Goal: Navigation & Orientation: Find specific page/section

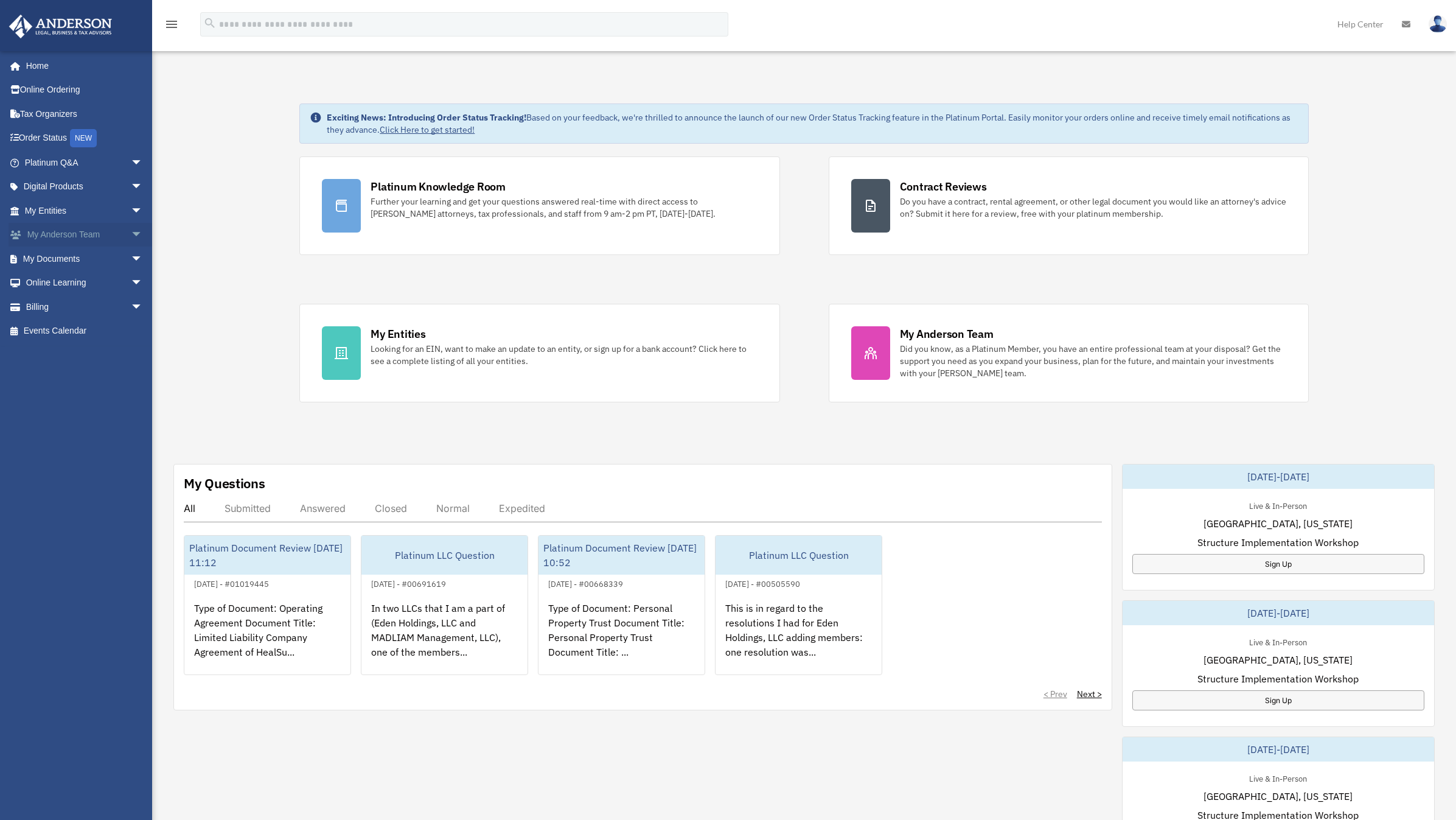
click at [66, 229] on link "My Anderson Team arrow_drop_down" at bounding box center [85, 235] width 152 height 24
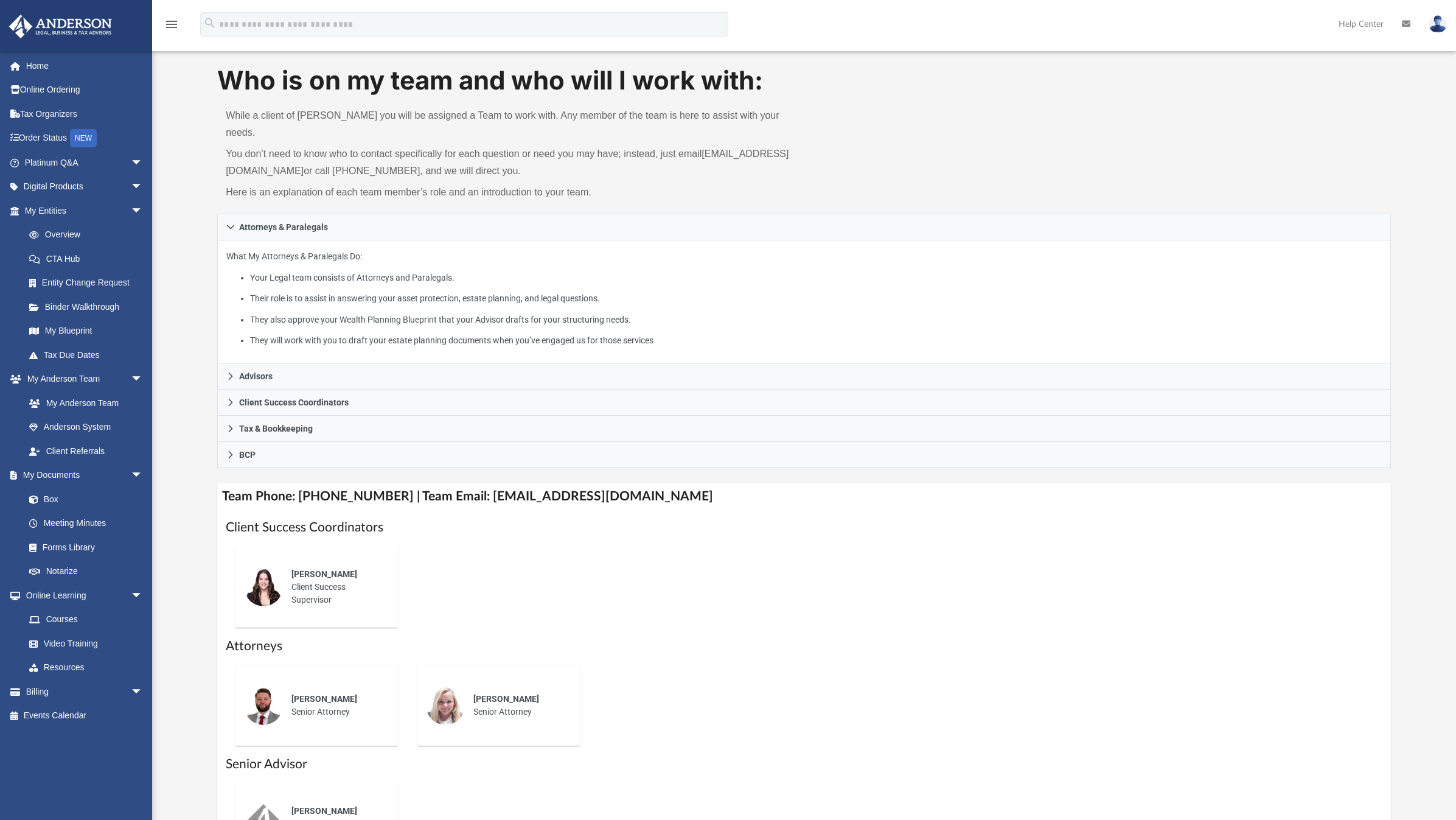
scroll to position [30, 0]
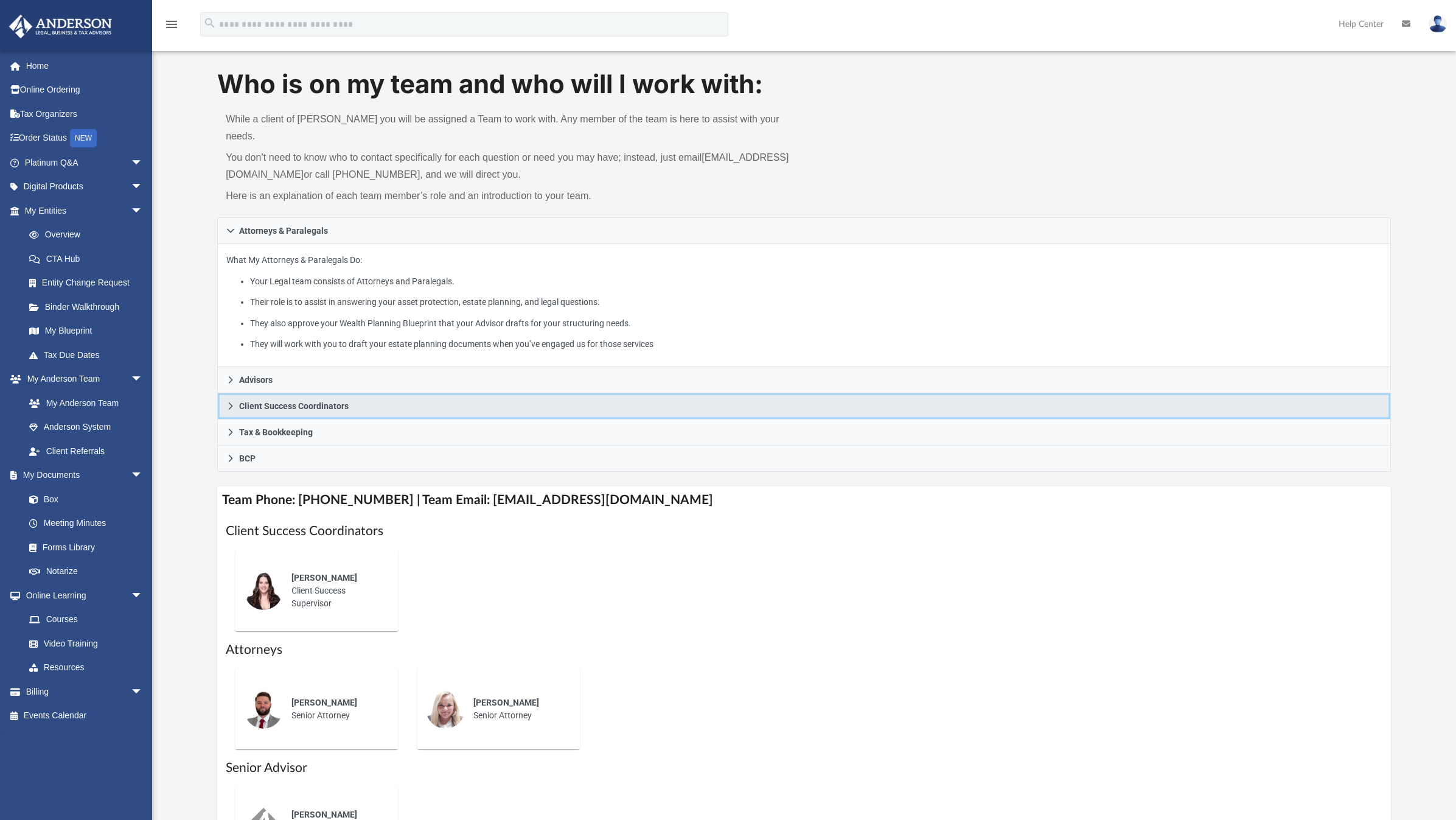
click at [230, 402] on icon at bounding box center [231, 406] width 9 height 9
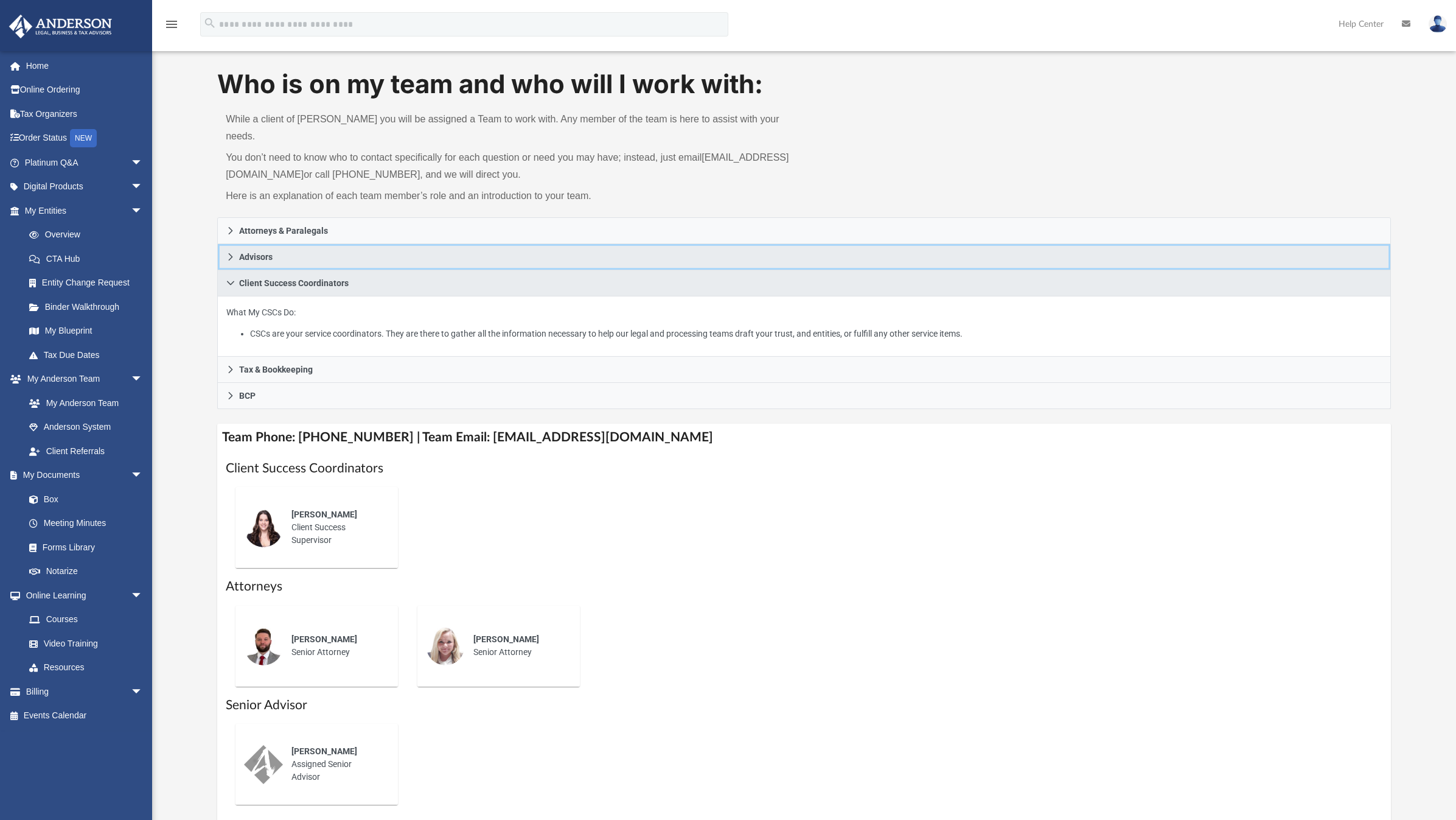
click at [234, 252] on icon at bounding box center [231, 256] width 9 height 9
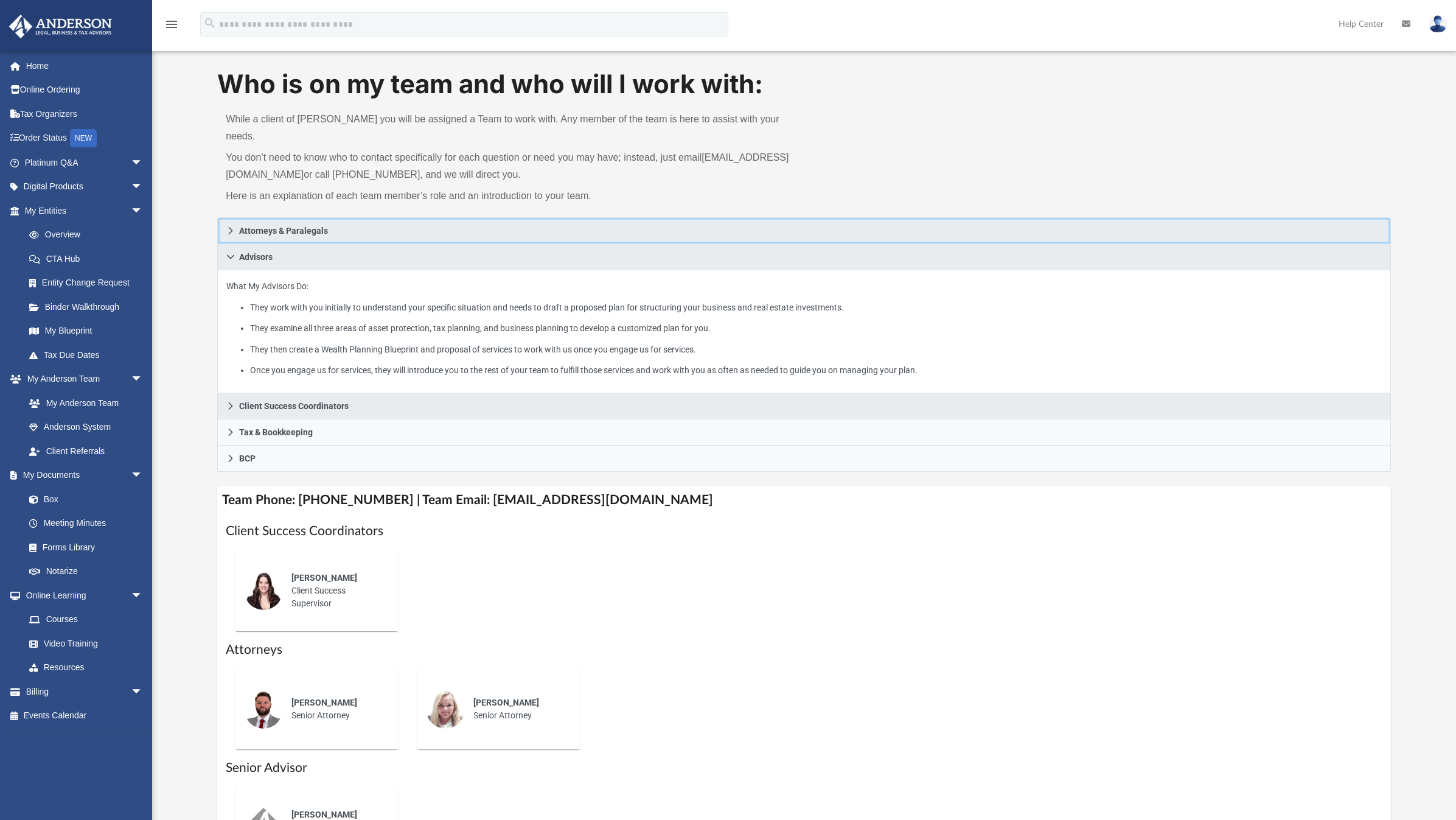
click at [235, 227] on icon at bounding box center [231, 231] width 9 height 9
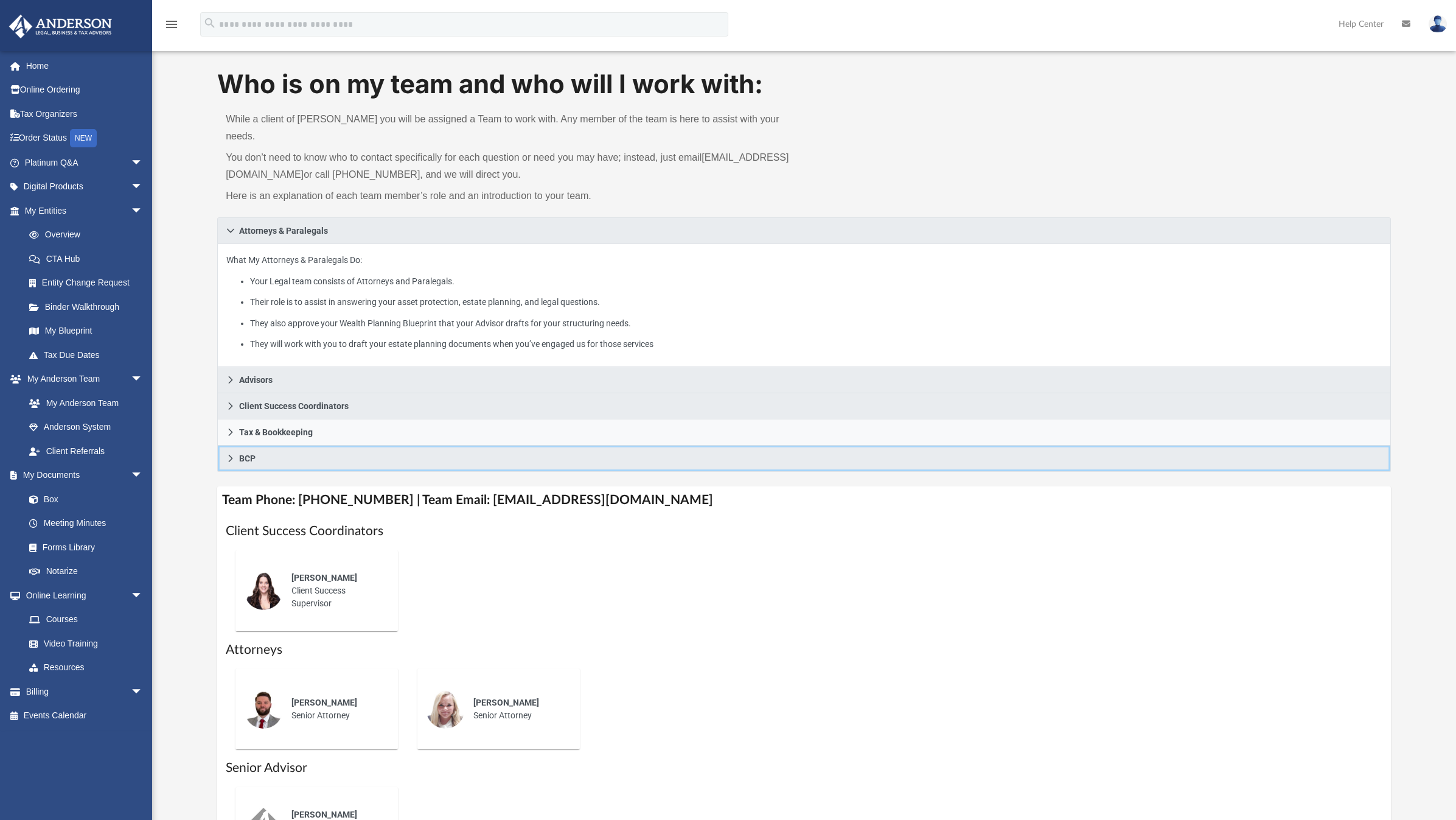
scroll to position [354, 0]
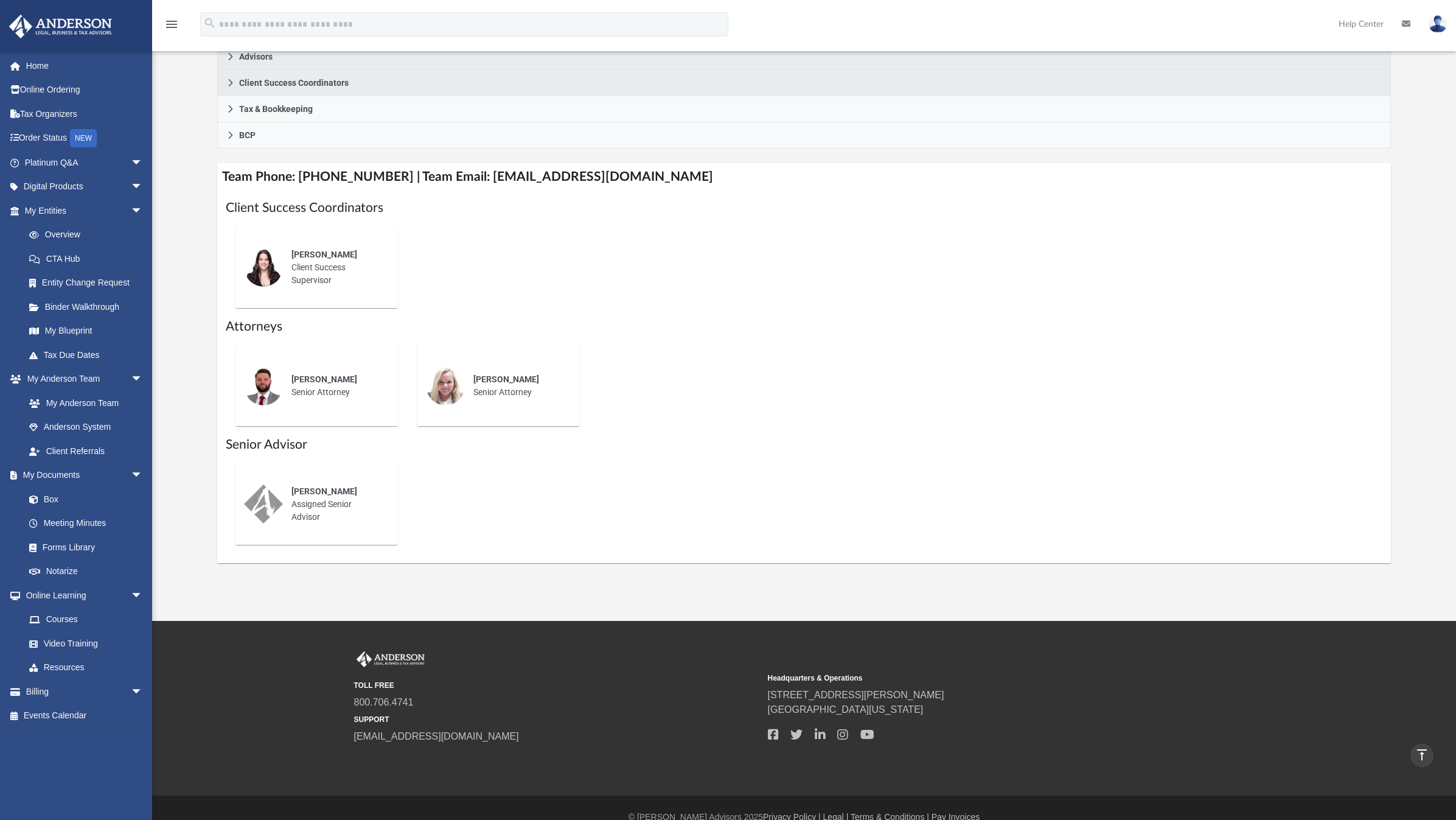
click at [168, 351] on div "Who is on my team and who will I work with: While a client of Anderson you will…" at bounding box center [804, 153] width 1304 height 820
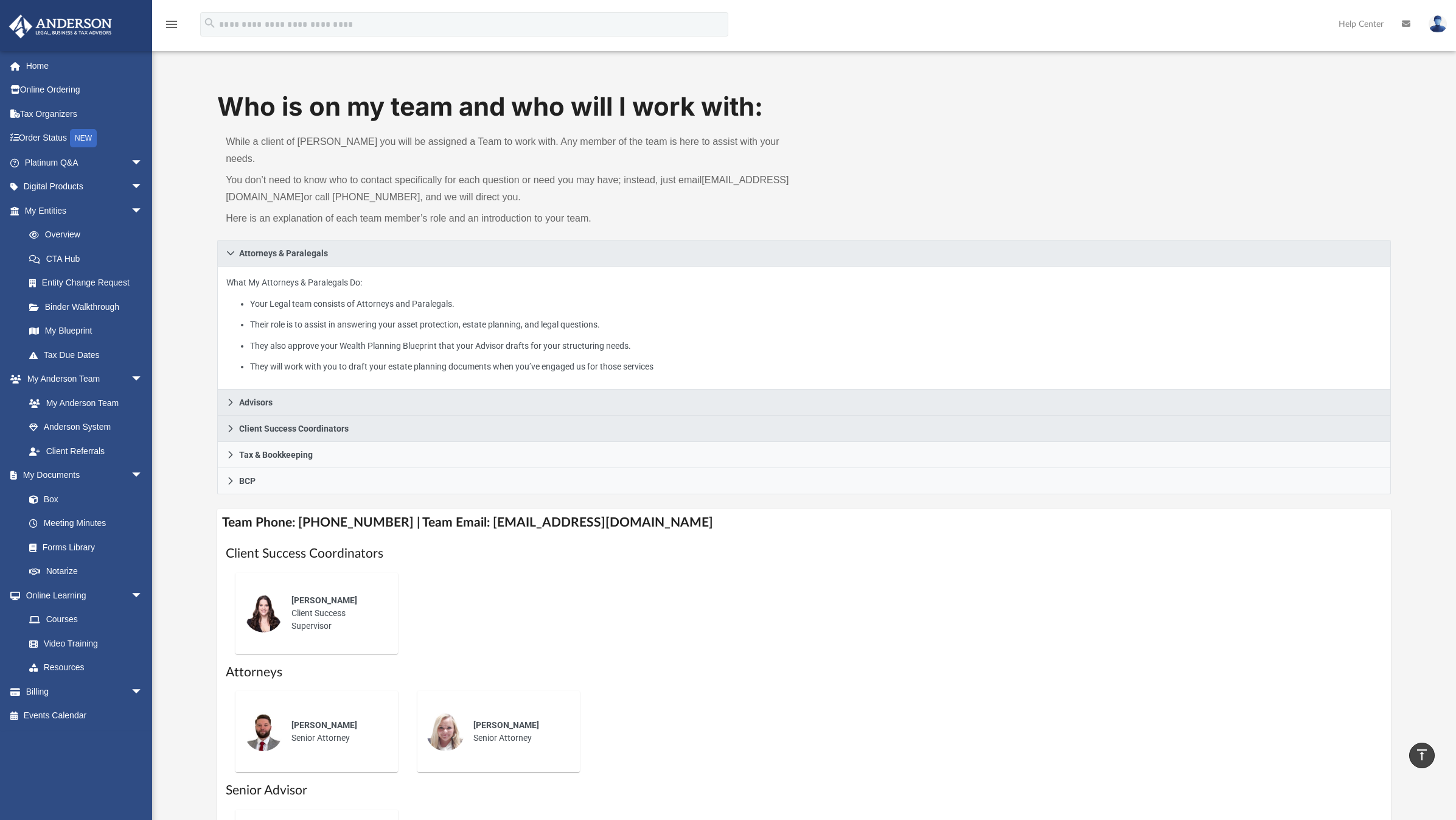
scroll to position [3, 0]
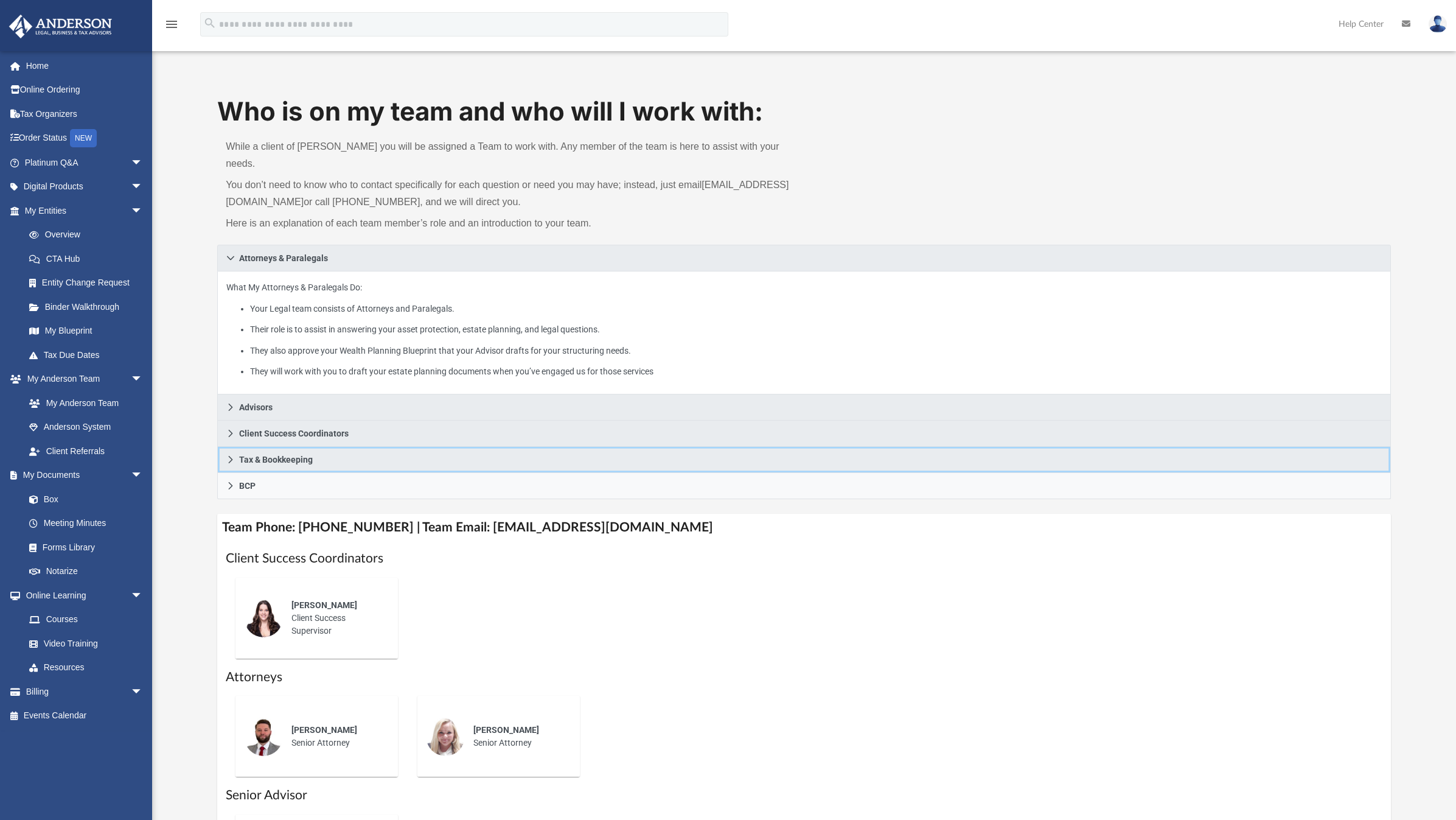
click at [233, 455] on icon at bounding box center [231, 459] width 9 height 9
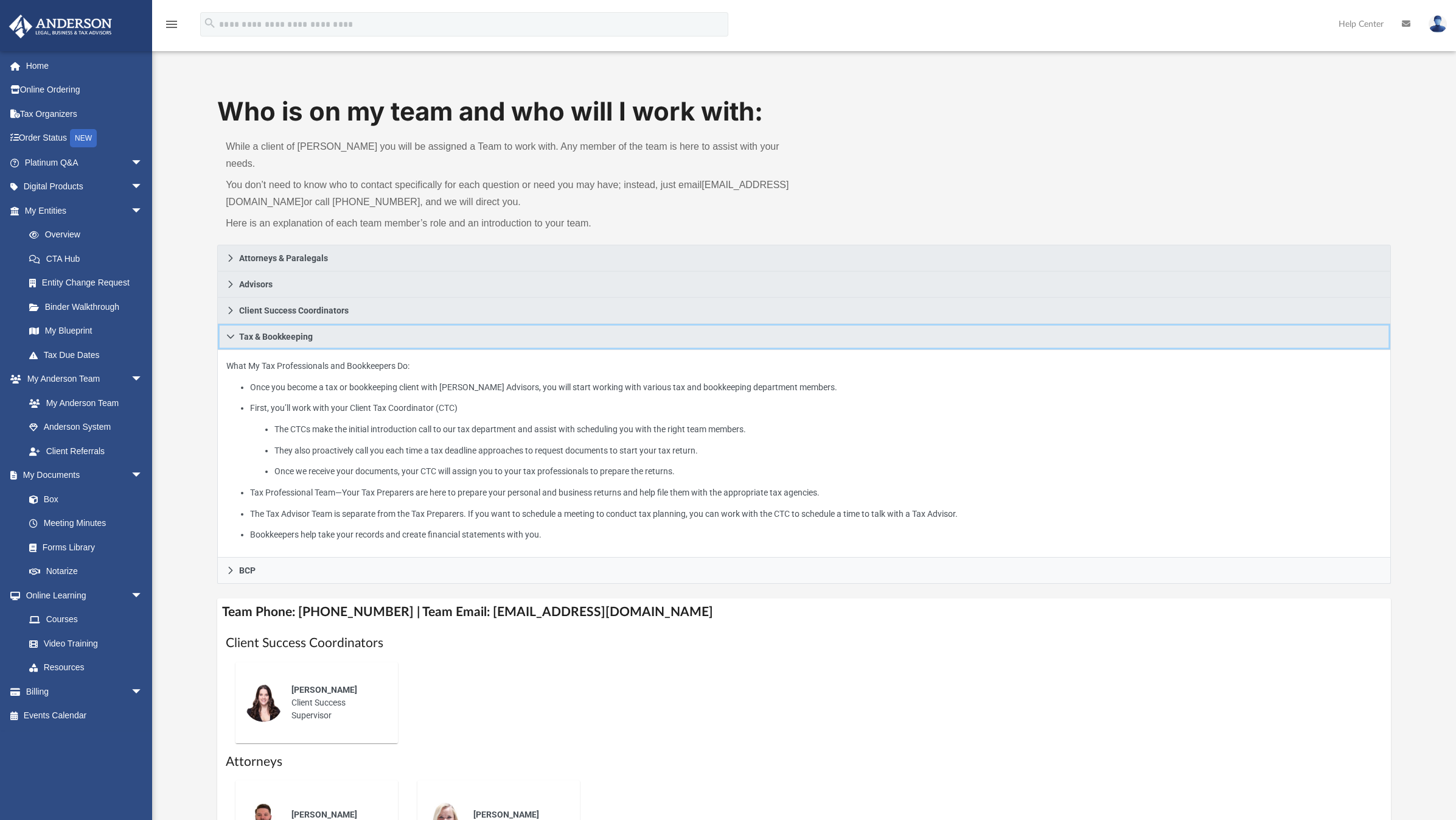
click at [227, 332] on icon at bounding box center [231, 336] width 9 height 9
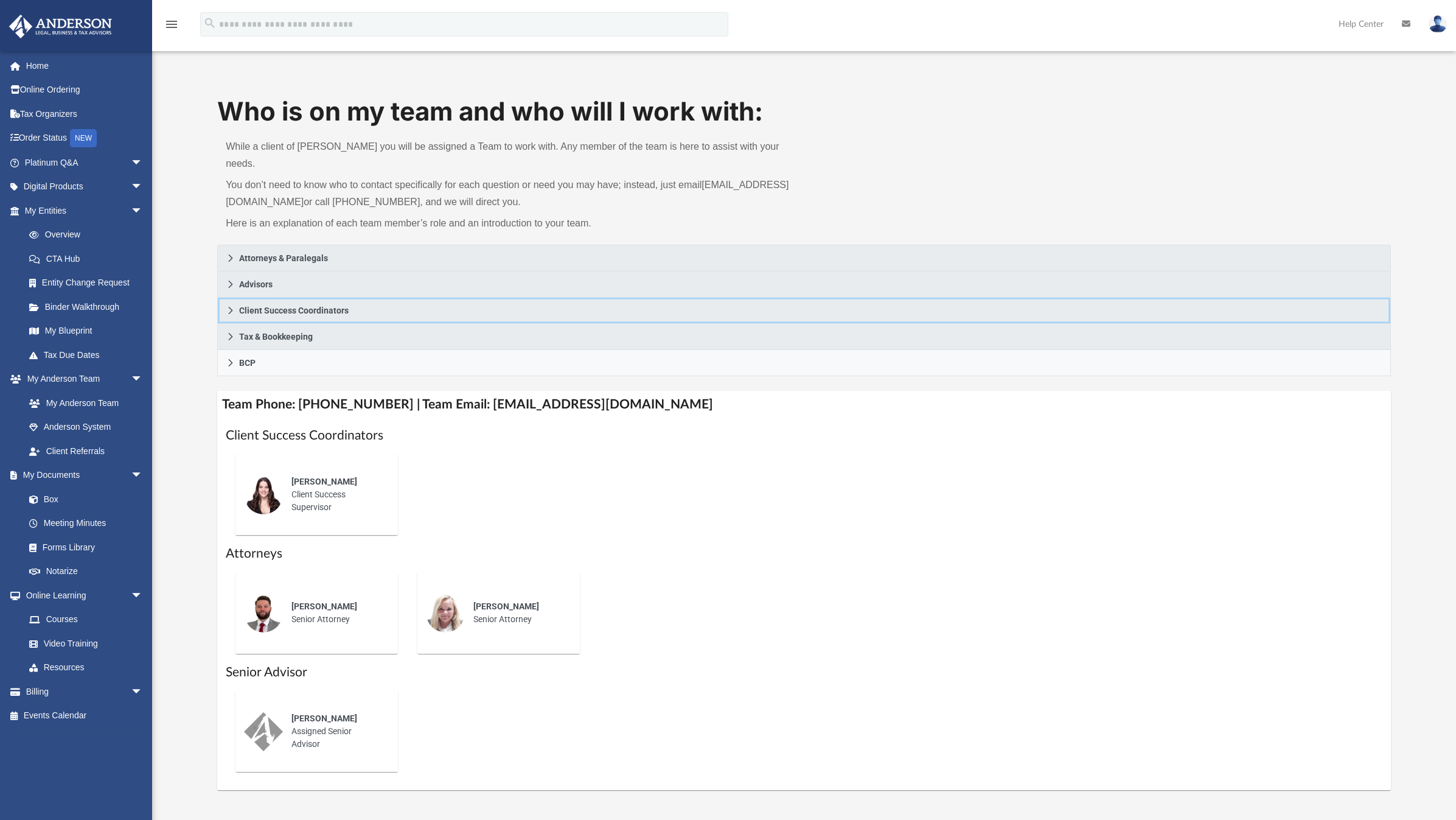
click at [231, 306] on icon at bounding box center [231, 310] width 9 height 9
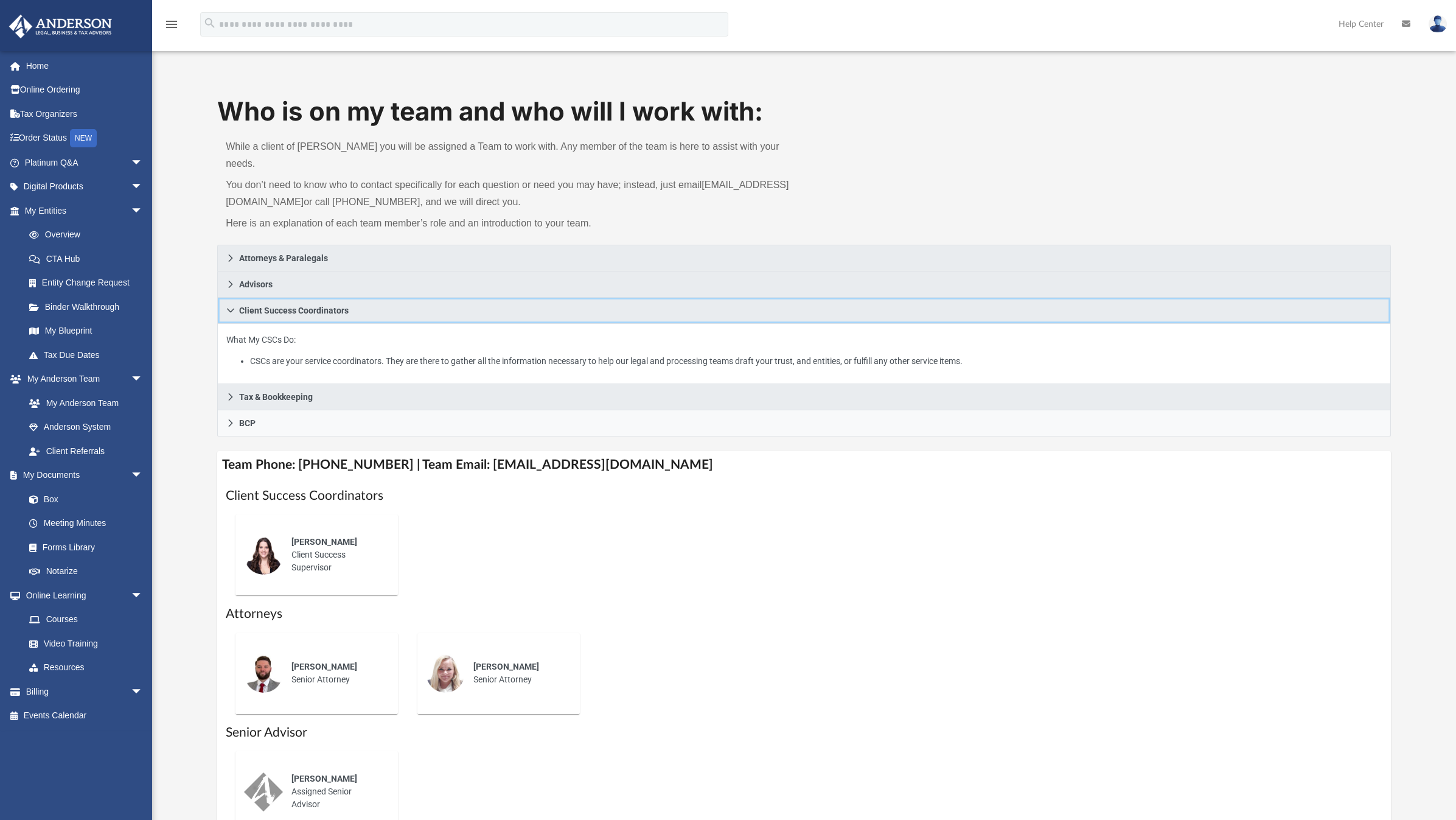
click at [231, 308] on icon at bounding box center [230, 310] width 7 height 4
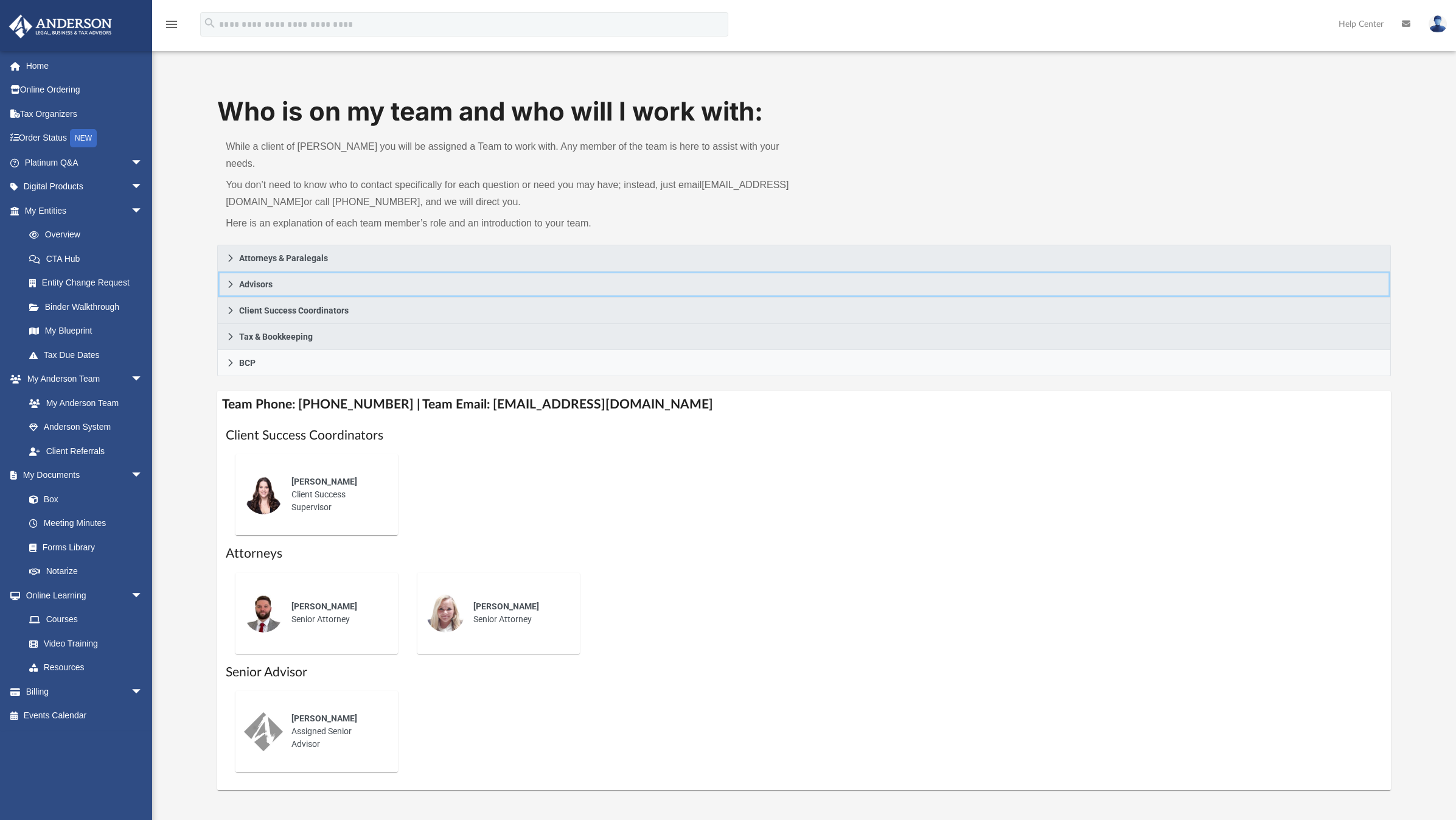
click at [231, 280] on icon at bounding box center [231, 284] width 9 height 9
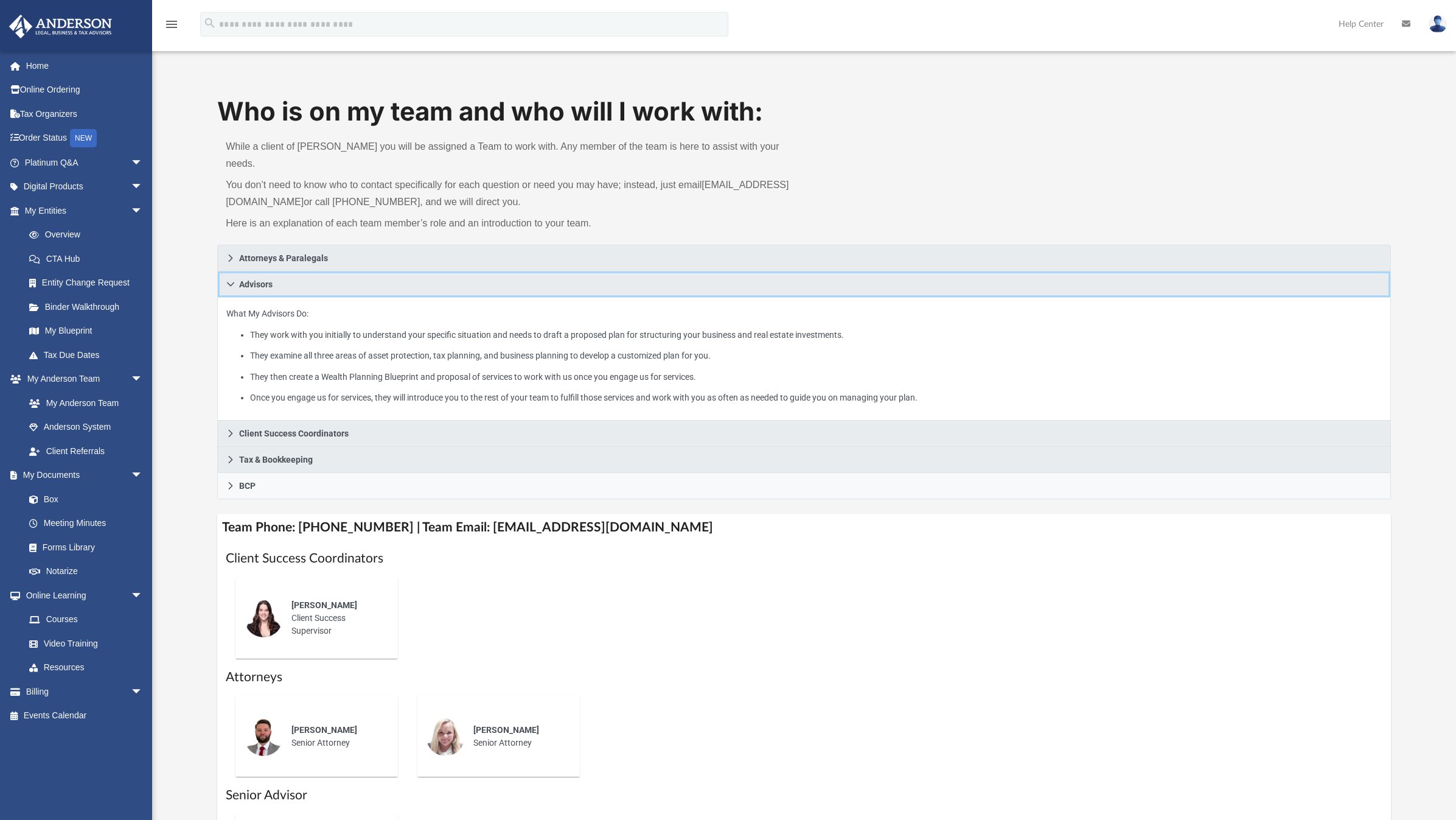
click at [231, 280] on icon at bounding box center [231, 284] width 9 height 9
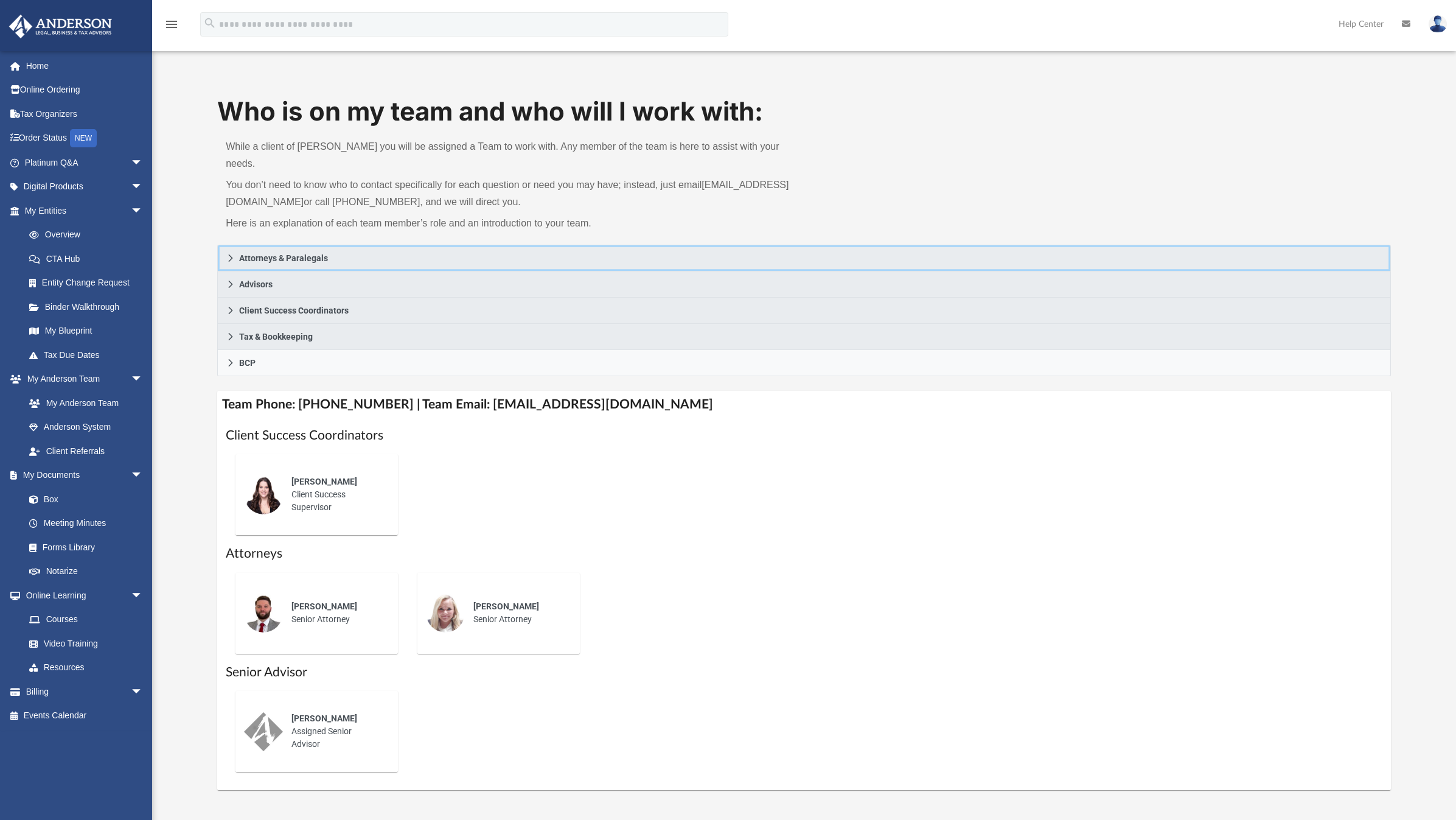
click at [230, 255] on icon at bounding box center [231, 258] width 4 height 7
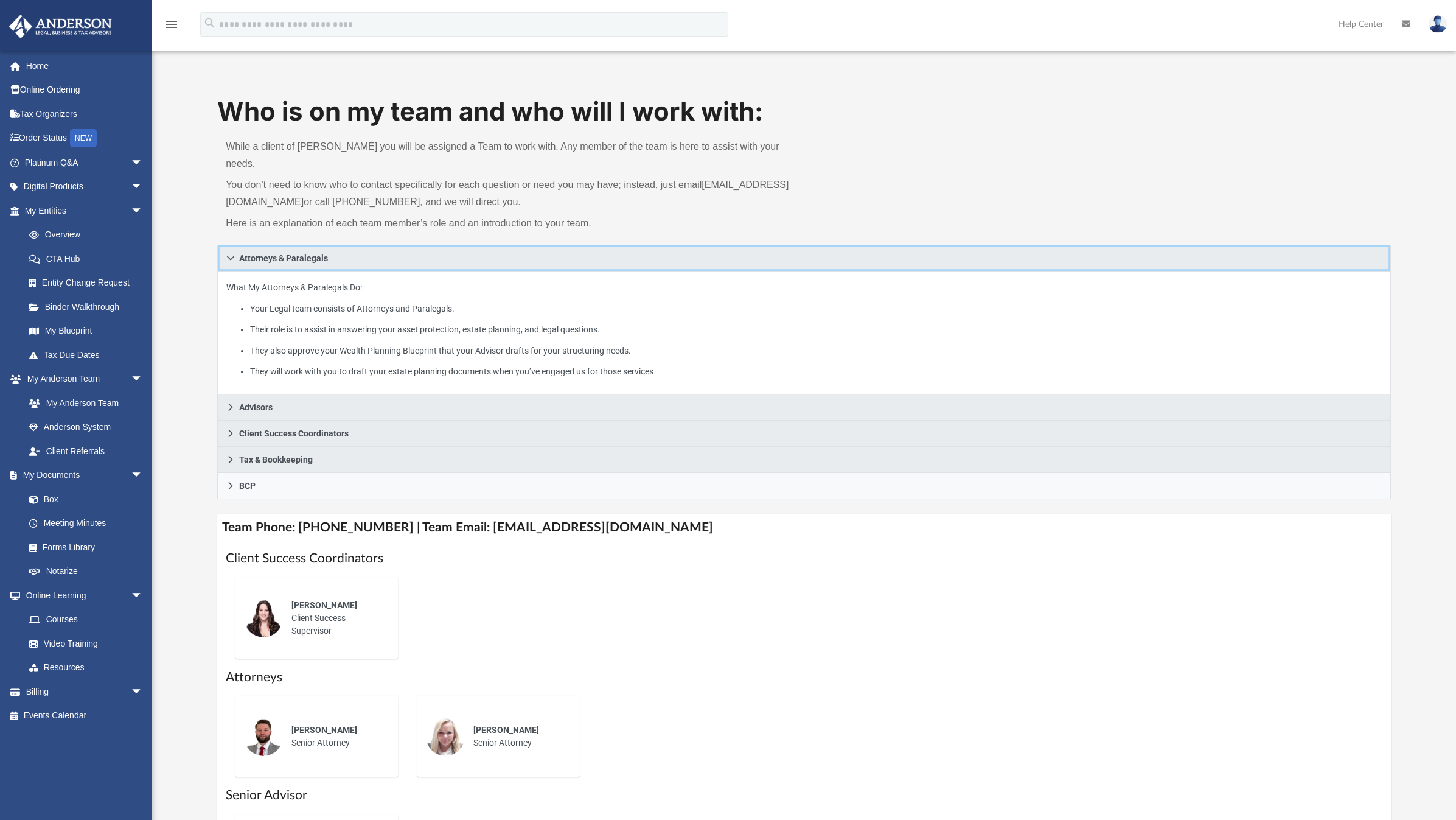
click at [230, 254] on icon at bounding box center [231, 258] width 9 height 9
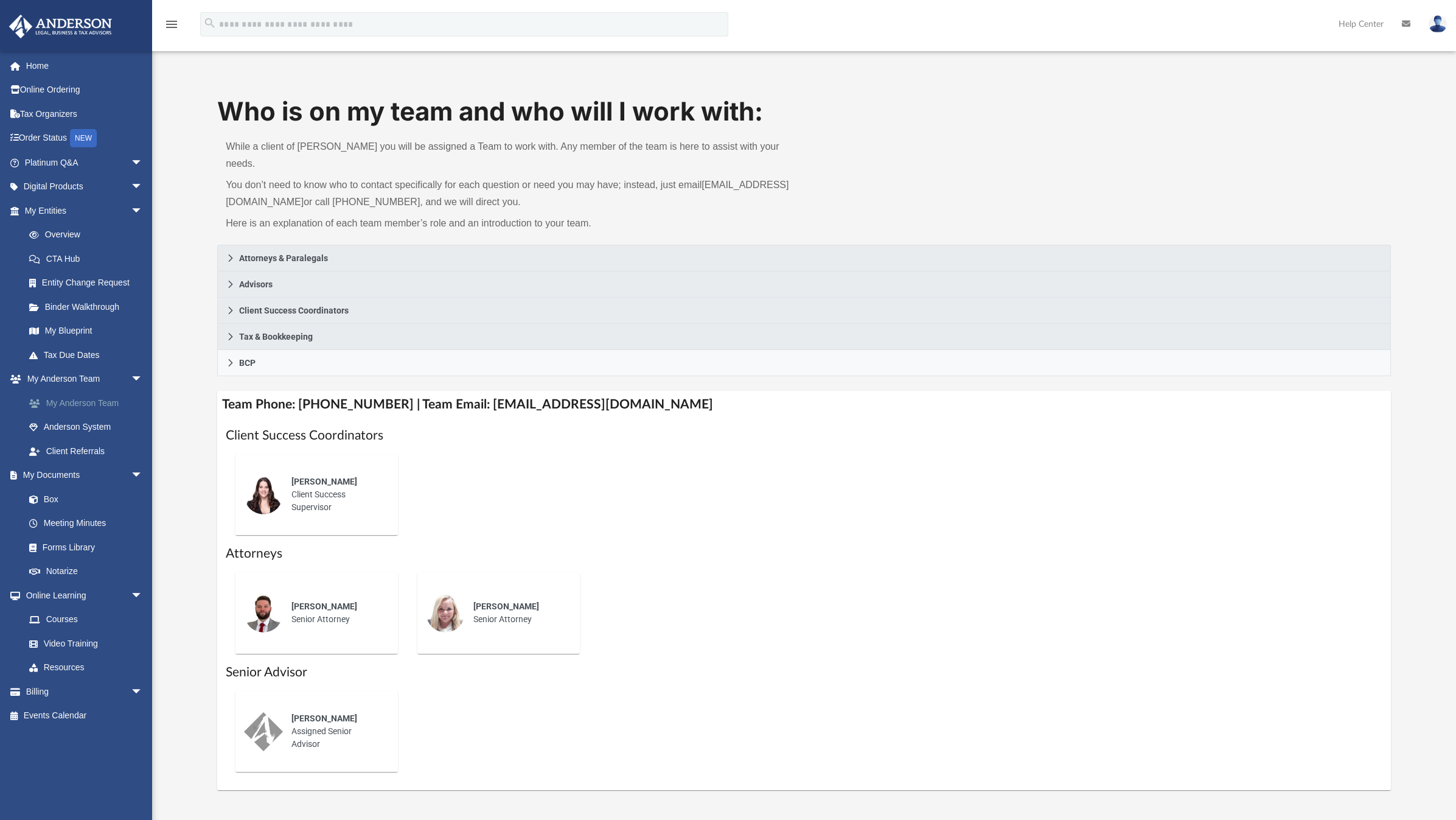
click at [89, 402] on link "My Anderson Team" at bounding box center [89, 402] width 144 height 24
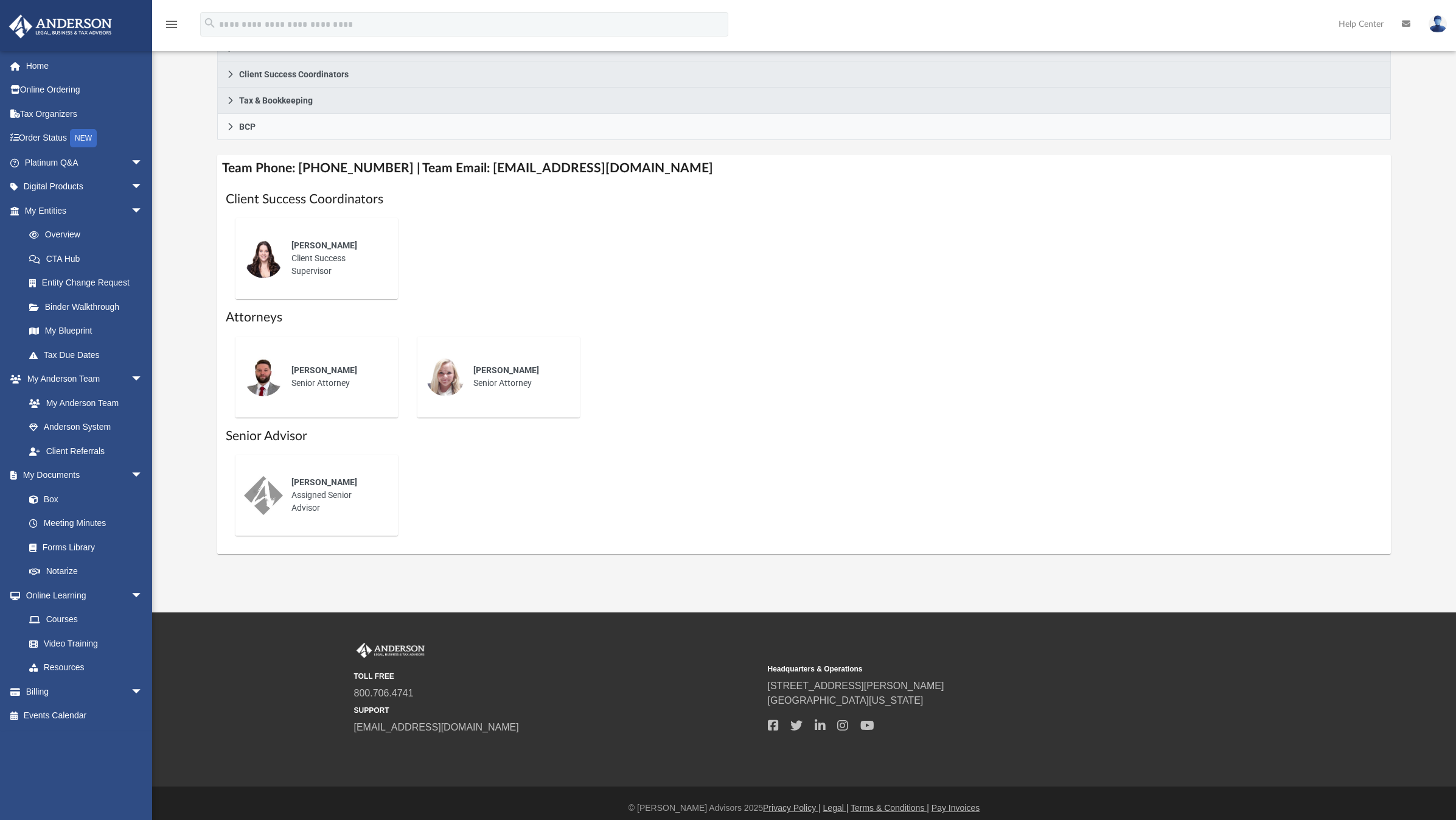
scroll to position [231, 0]
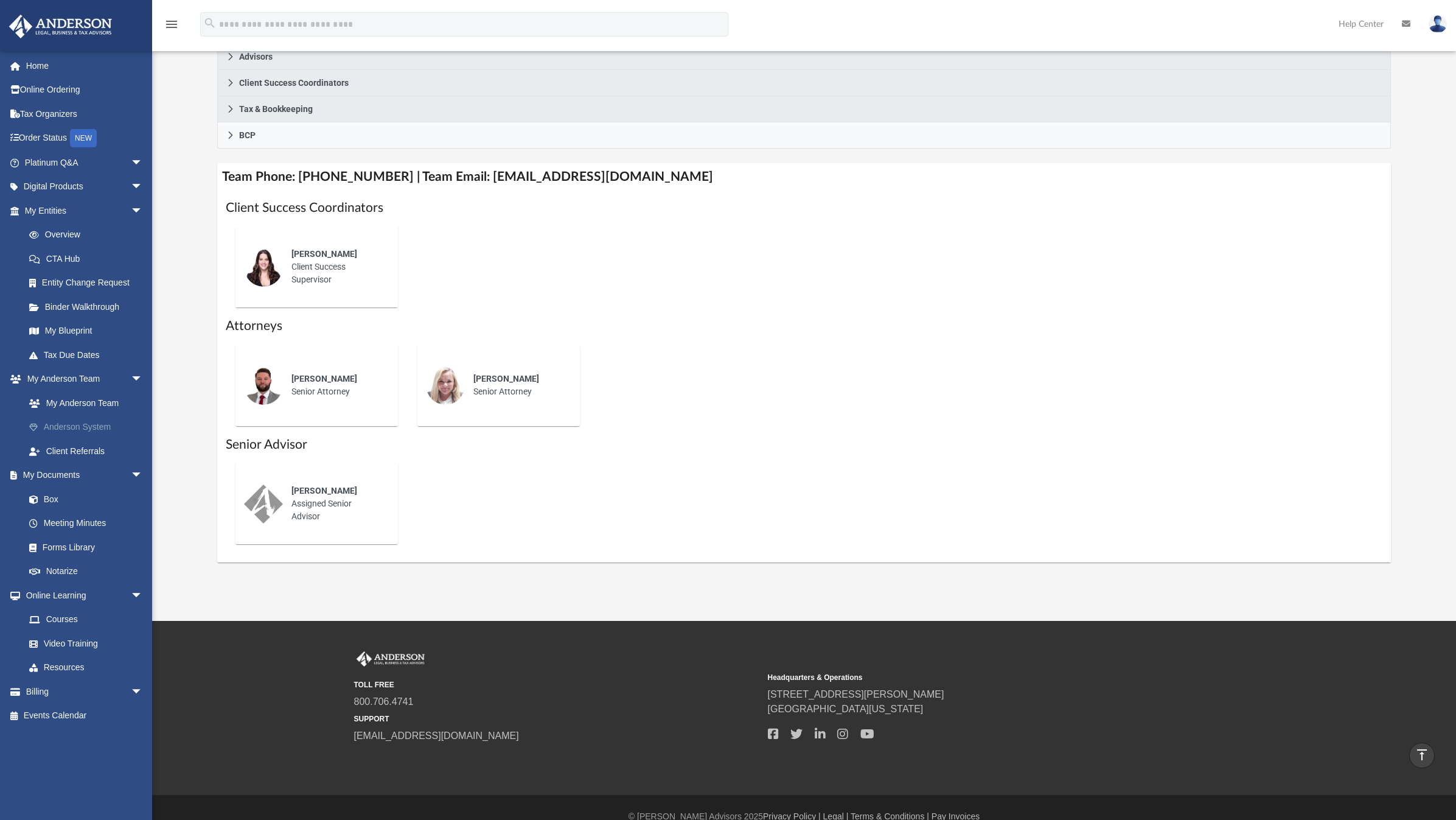
click at [70, 418] on link "Anderson System" at bounding box center [89, 427] width 144 height 24
click at [69, 420] on link "Anderson System" at bounding box center [89, 427] width 144 height 24
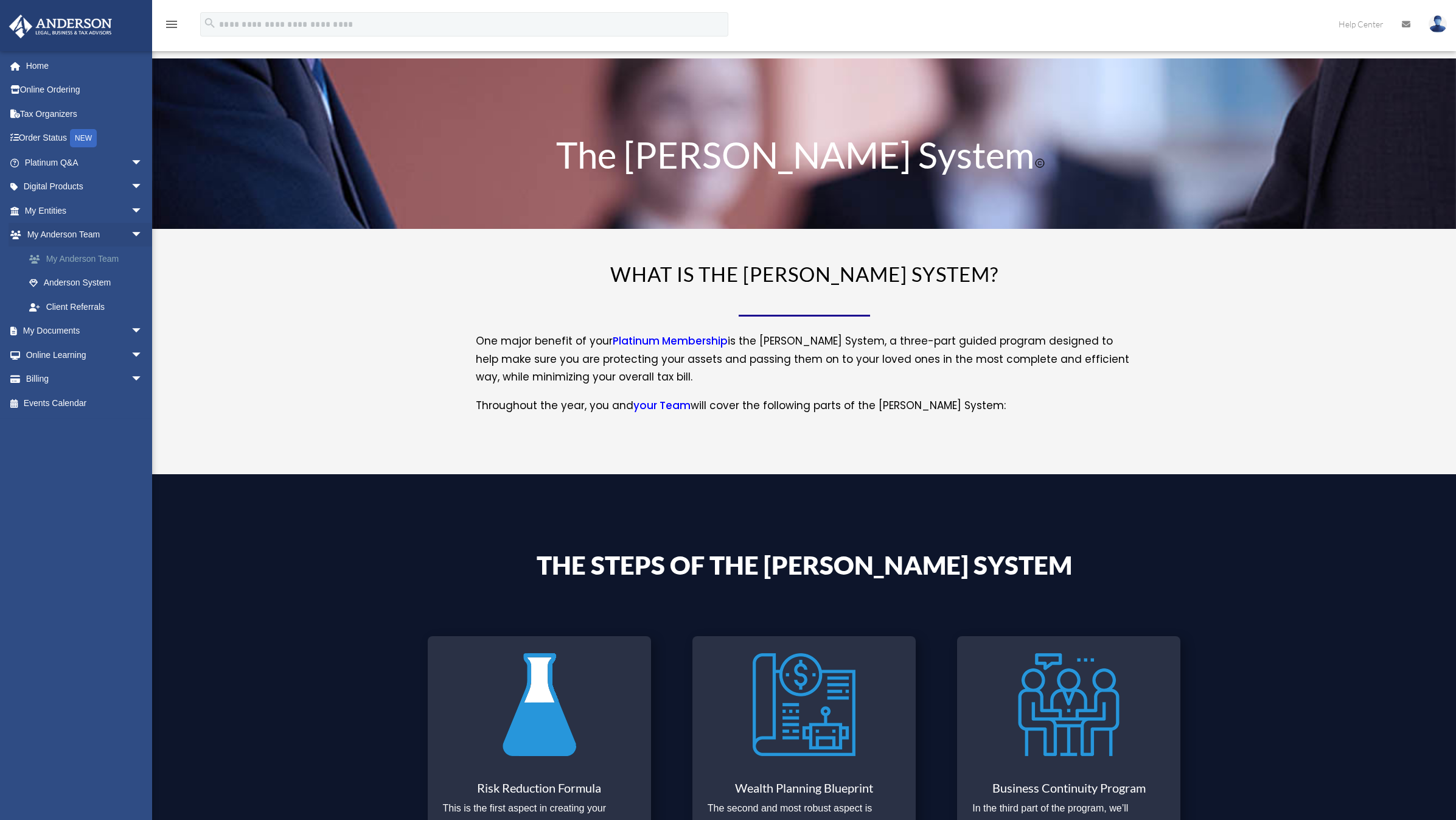
click at [90, 258] on link "My Anderson Team" at bounding box center [89, 259] width 144 height 24
click at [131, 230] on span "arrow_drop_down" at bounding box center [143, 235] width 24 height 25
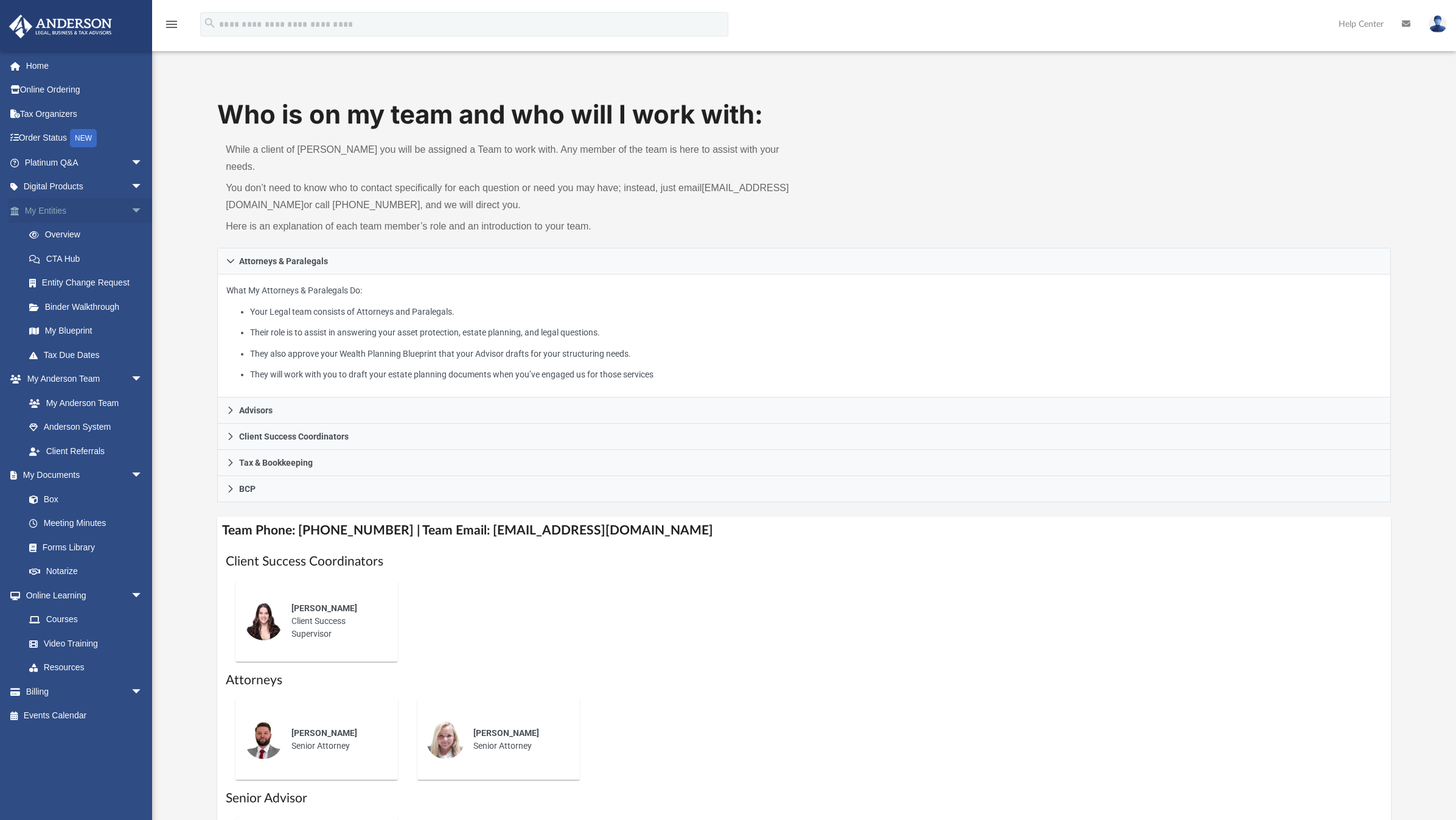
click at [131, 211] on span "arrow_drop_down" at bounding box center [143, 210] width 24 height 25
click at [131, 209] on span "arrow_drop_down" at bounding box center [143, 210] width 24 height 25
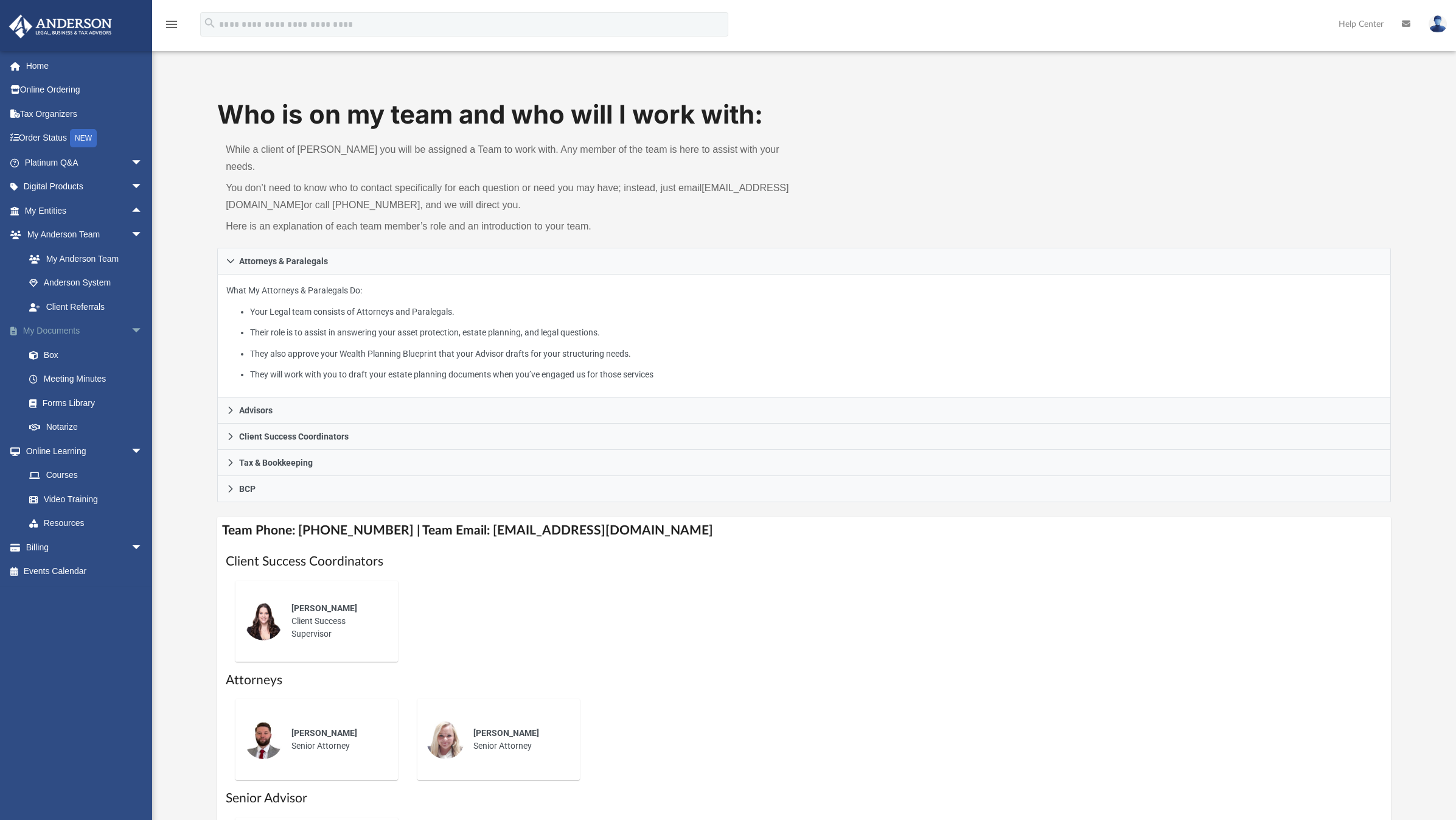
click at [131, 327] on span "arrow_drop_down" at bounding box center [143, 331] width 24 height 25
click at [131, 348] on span "arrow_drop_down" at bounding box center [143, 355] width 24 height 25
click at [202, 196] on div "Who is on my team and who will I work with: While a client of Anderson you will…" at bounding box center [804, 506] width 1304 height 820
click at [1434, 25] on img at bounding box center [1438, 24] width 18 height 18
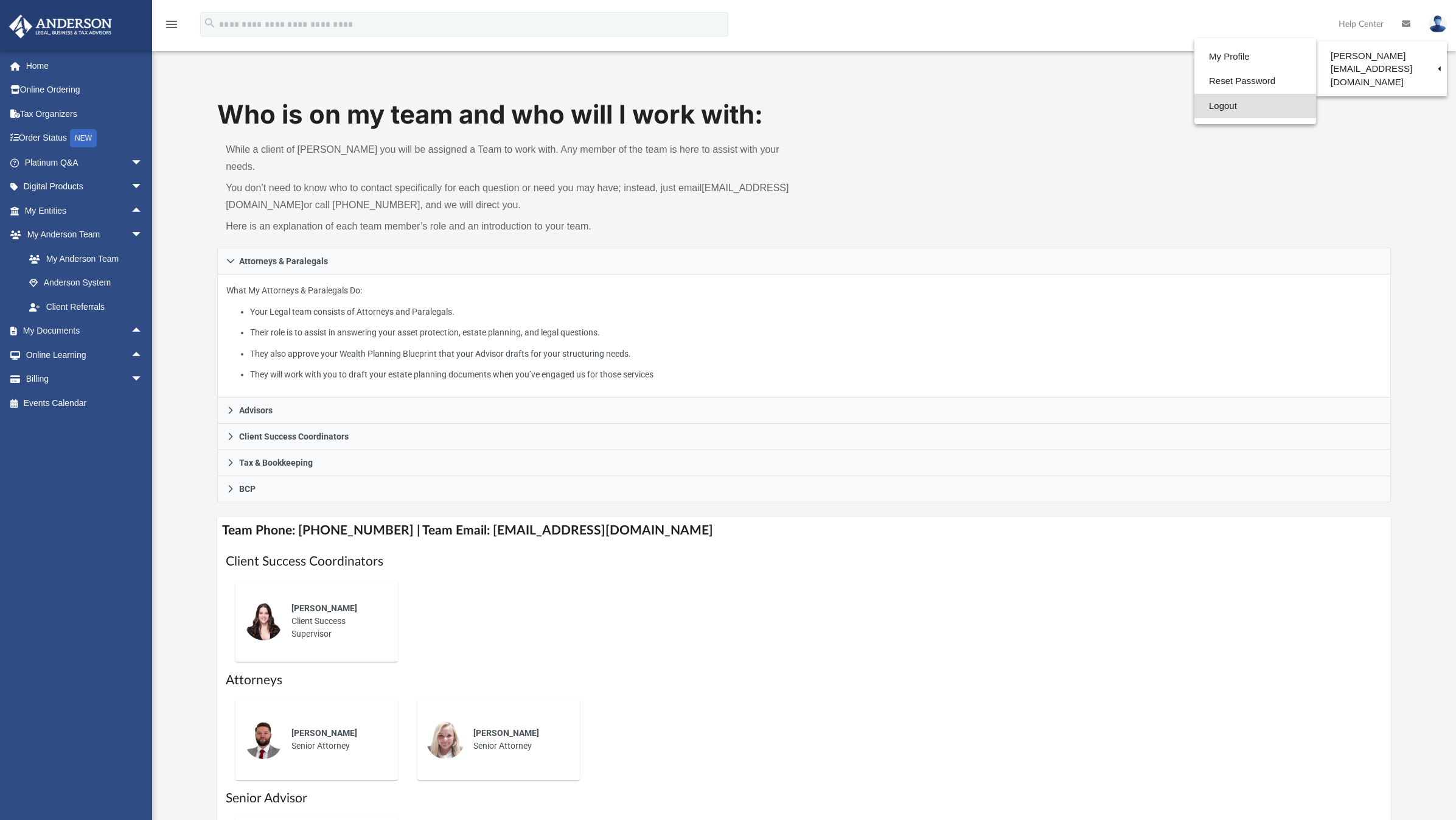
click at [1231, 109] on link "Logout" at bounding box center [1255, 105] width 121 height 25
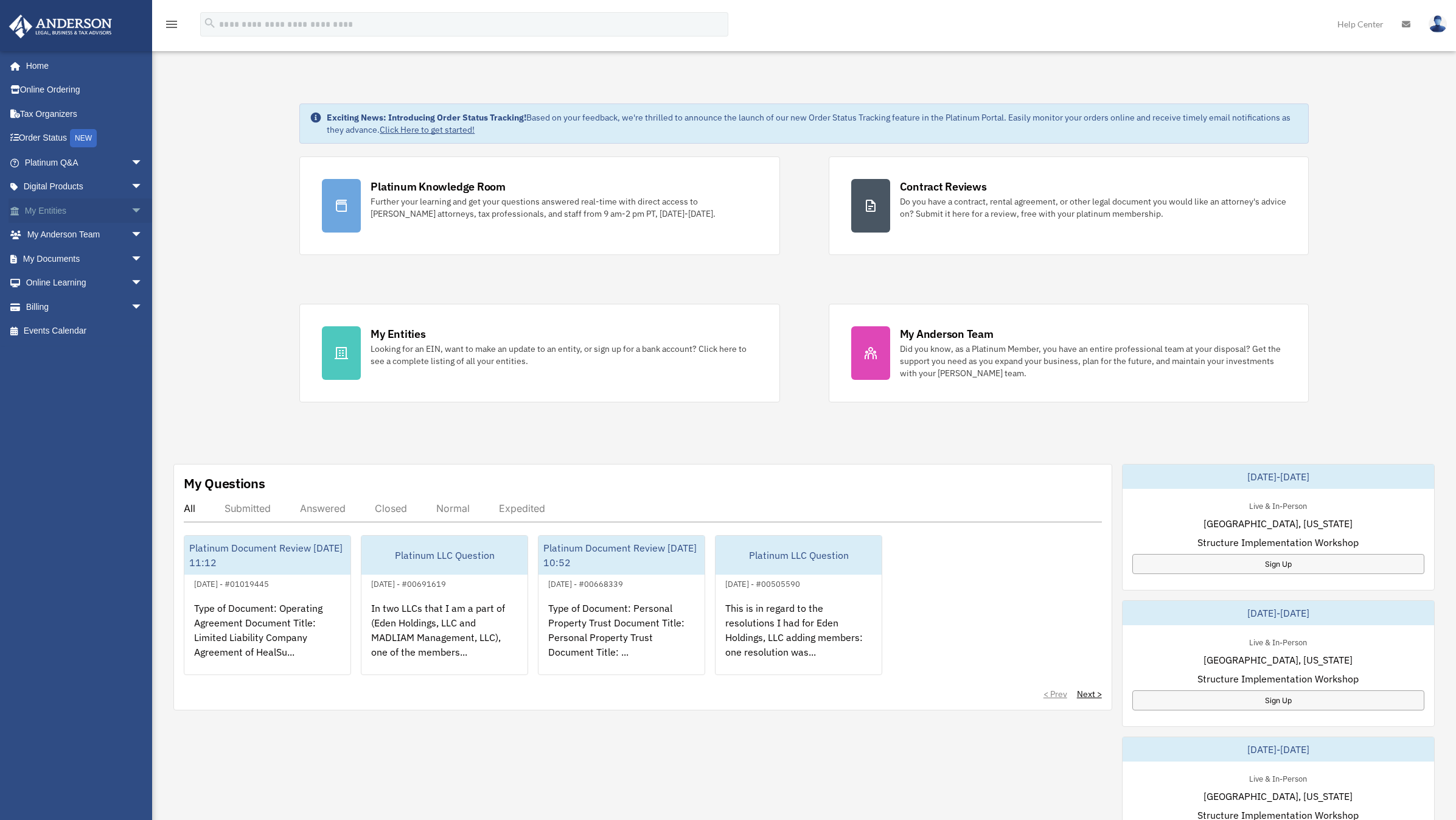
click at [53, 208] on link "My Entities arrow_drop_down" at bounding box center [85, 210] width 152 height 24
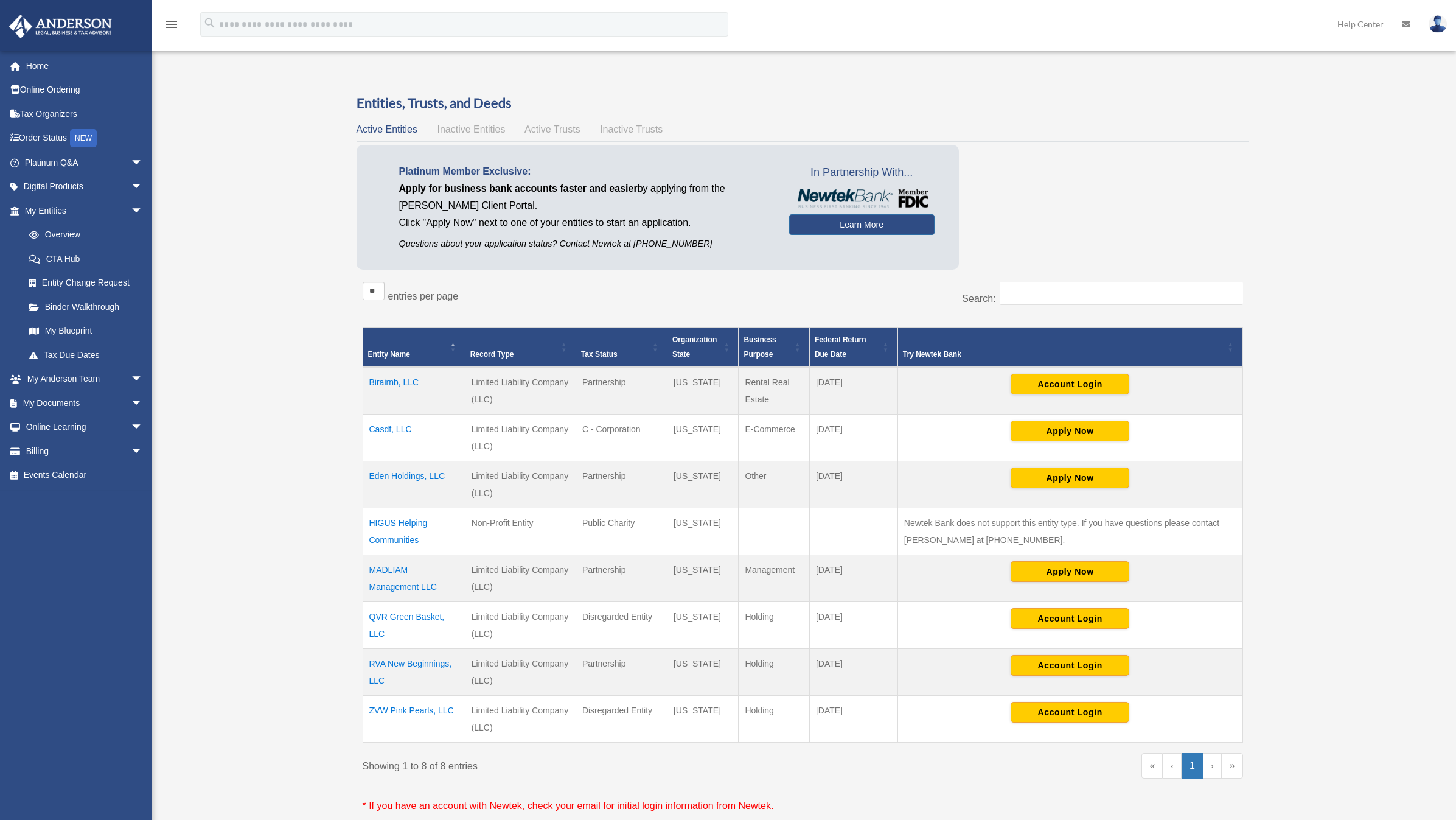
click at [1430, 23] on img at bounding box center [1438, 24] width 18 height 18
click at [1207, 104] on link "Logout" at bounding box center [1255, 105] width 121 height 25
